Goal: Transaction & Acquisition: Purchase product/service

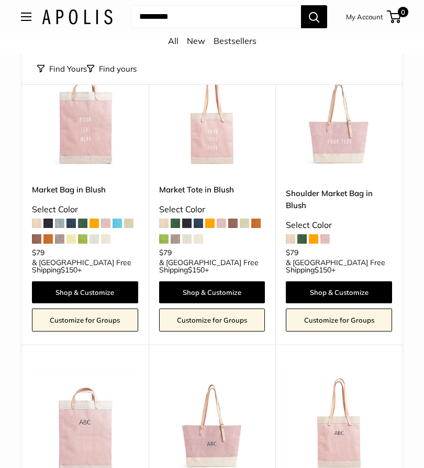
scroll to position [96, 0]
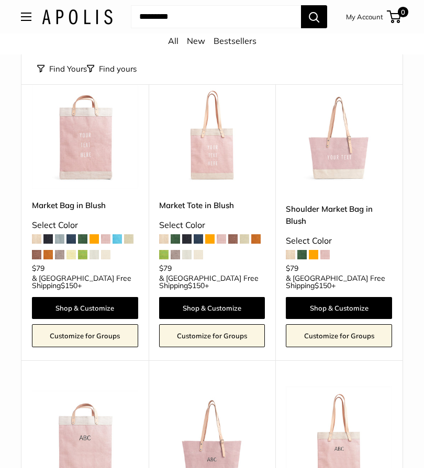
click at [109, 241] on span at bounding box center [105, 239] width 9 height 9
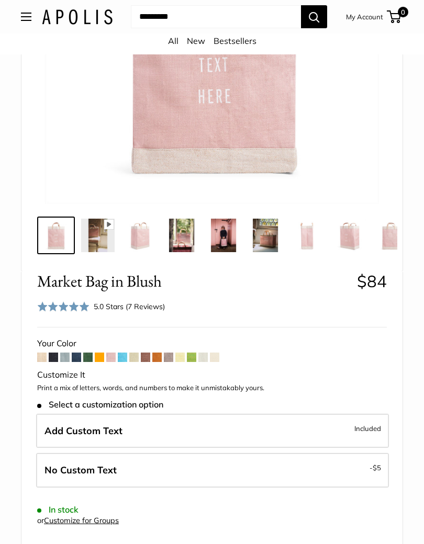
scroll to position [221, 0]
click at [147, 357] on span at bounding box center [145, 357] width 9 height 9
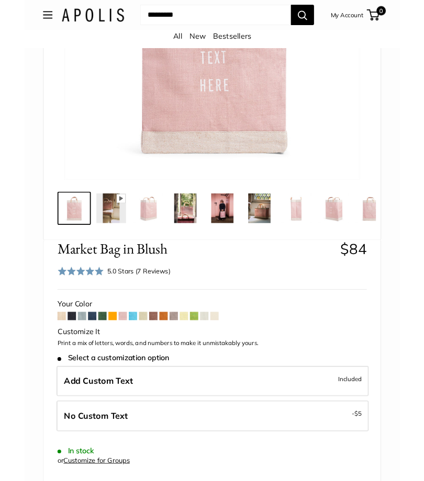
scroll to position [221, 0]
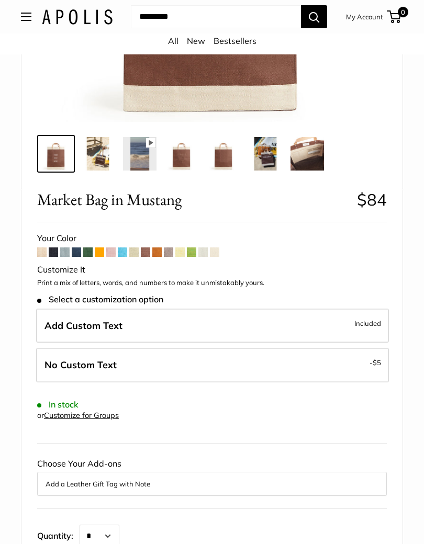
scroll to position [305, 0]
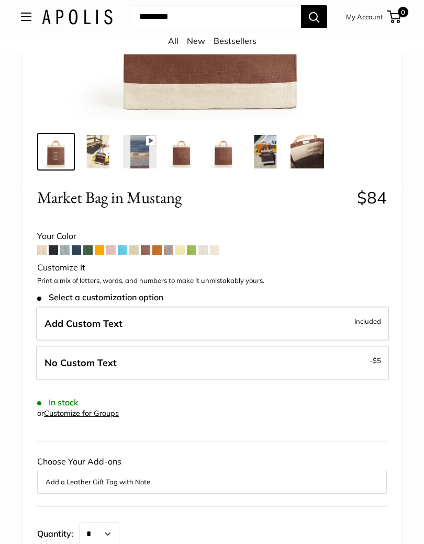
click at [104, 250] on span at bounding box center [99, 249] width 9 height 9
